Goal: Information Seeking & Learning: Learn about a topic

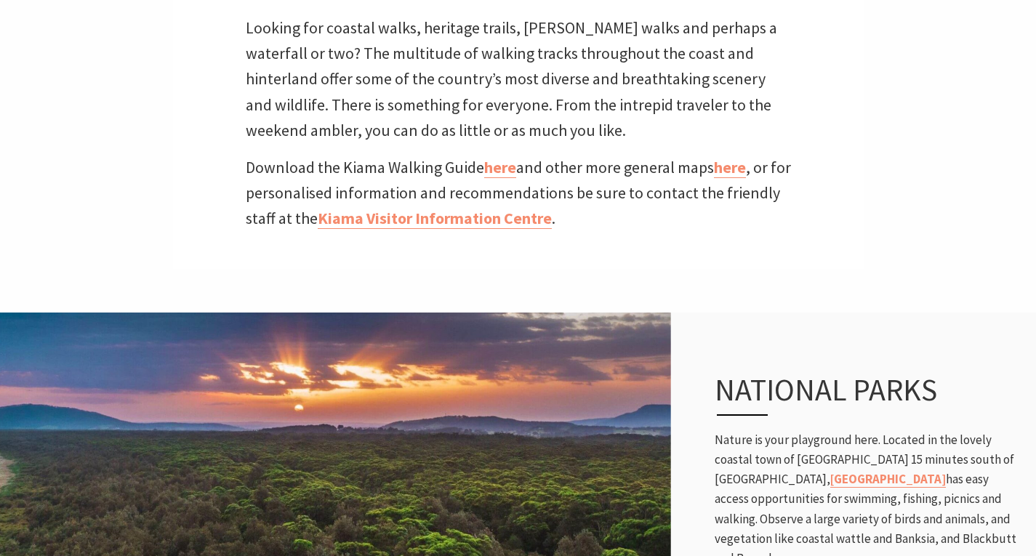
scroll to position [554, 0]
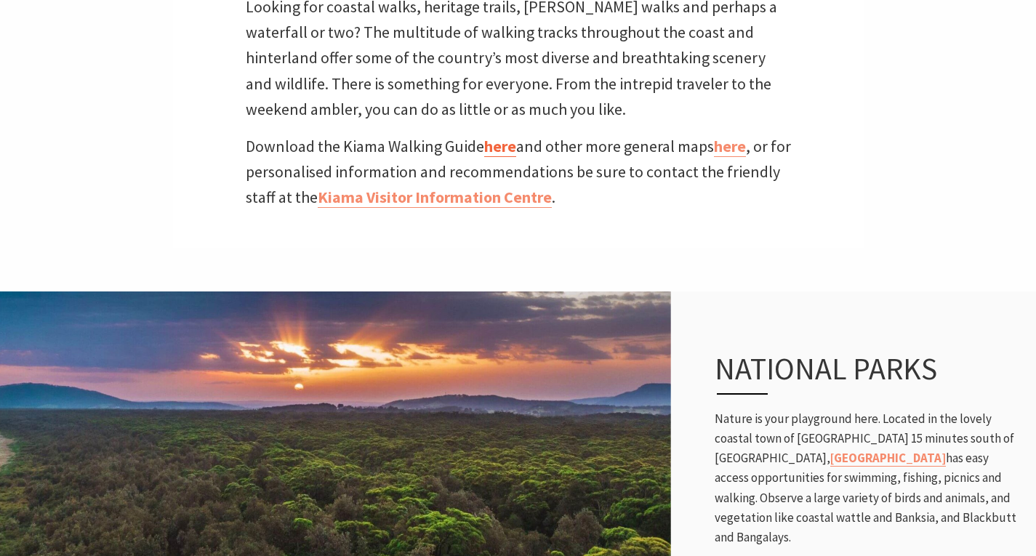
click at [510, 145] on link "here" at bounding box center [500, 146] width 32 height 21
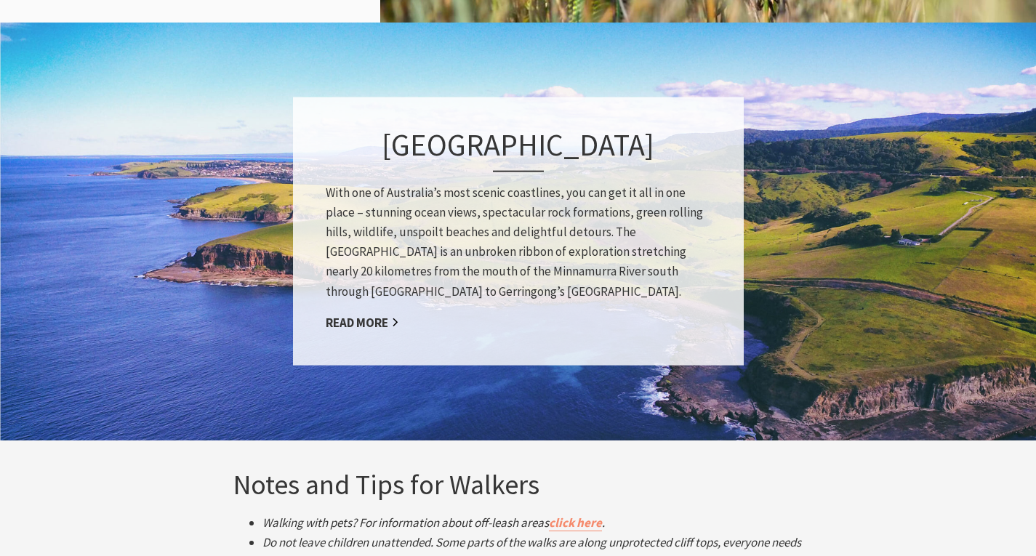
scroll to position [2079, 0]
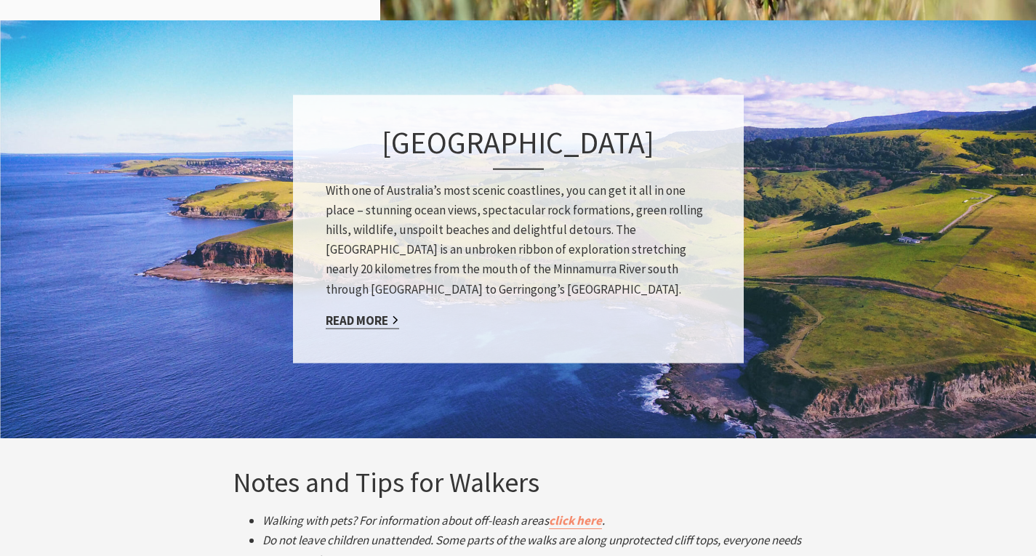
click at [363, 318] on link "Read More" at bounding box center [362, 320] width 73 height 17
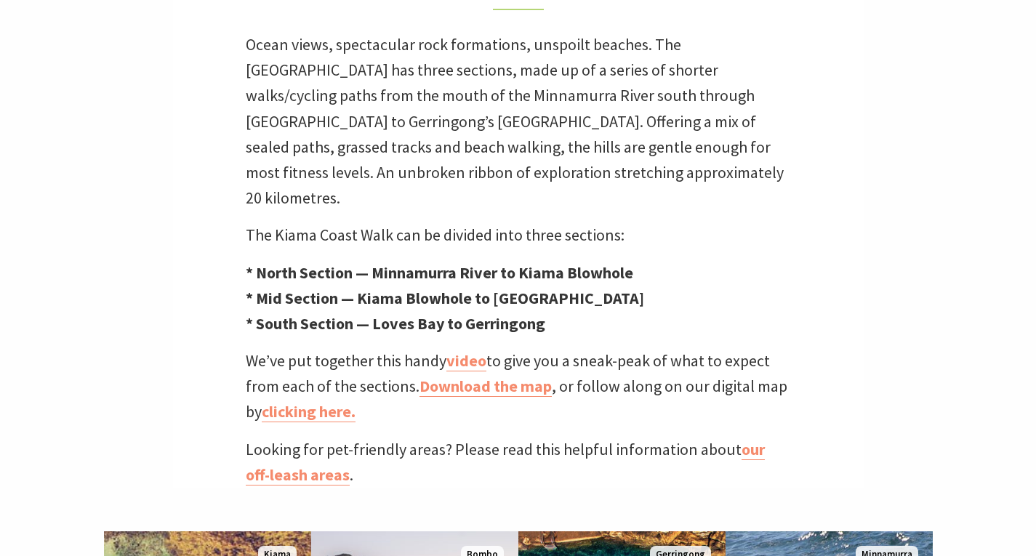
scroll to position [473, 0]
click at [497, 375] on link "Download the map" at bounding box center [485, 385] width 132 height 21
